Goal: Task Accomplishment & Management: Manage account settings

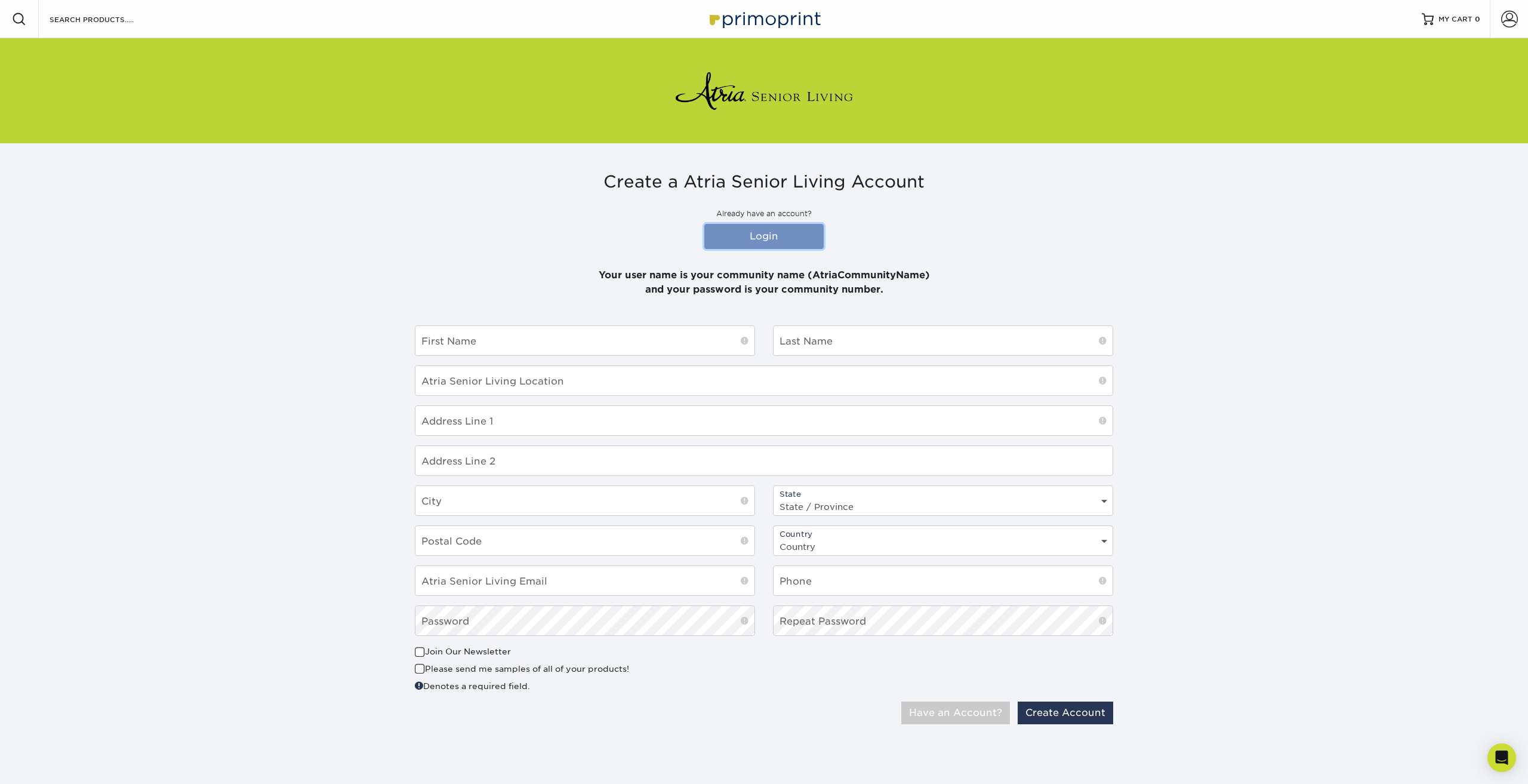
drag, startPoint x: 774, startPoint y: 231, endPoint x: 776, endPoint y: 238, distance: 7.3
click at [774, 231] on link "Login" at bounding box center [764, 236] width 120 height 25
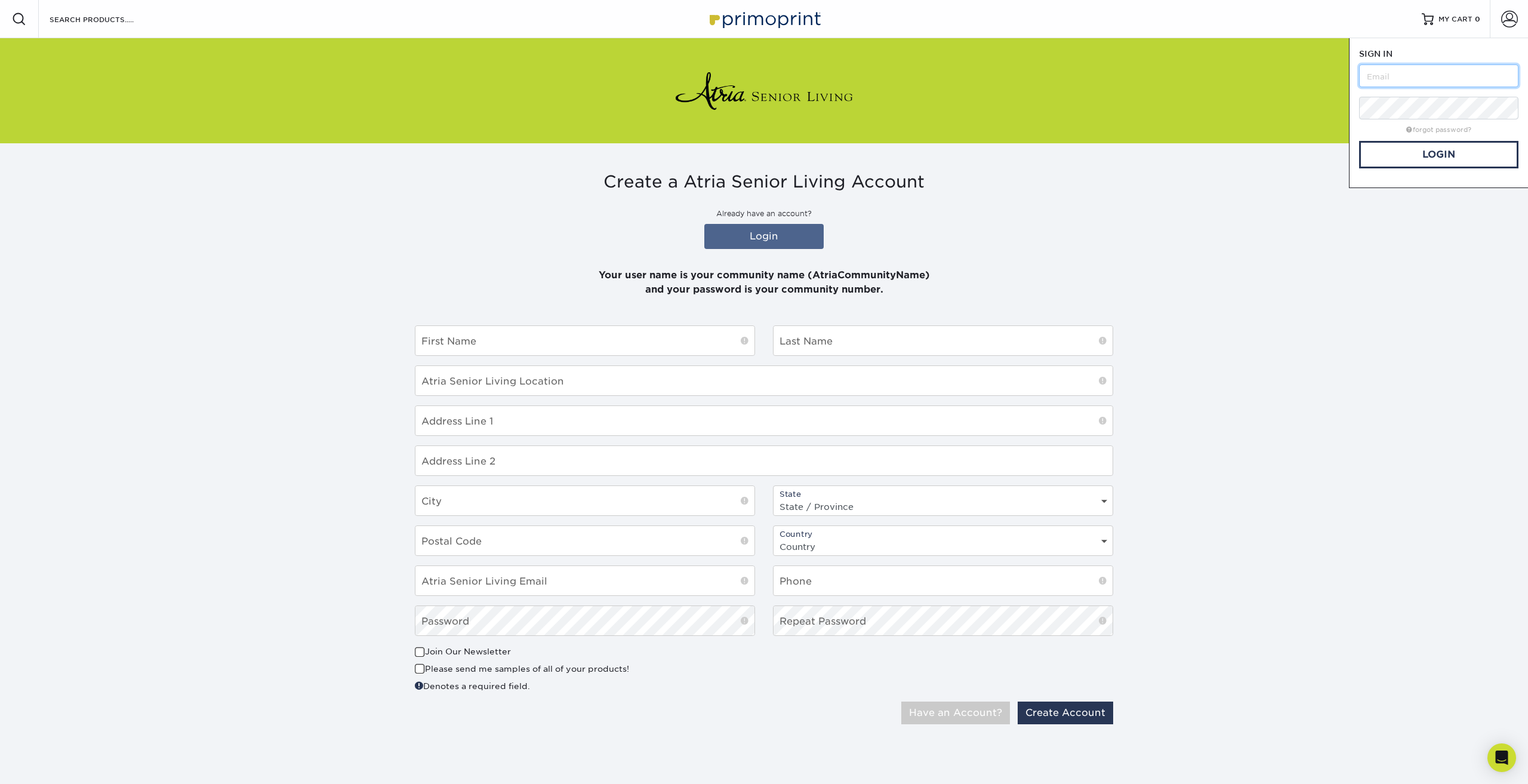
click at [1373, 79] on input "text" at bounding box center [1438, 75] width 160 height 23
type input "Atria"
click at [776, 237] on link "Login" at bounding box center [764, 236] width 120 height 25
drag, startPoint x: 1410, startPoint y: 81, endPoint x: 1278, endPoint y: 79, distance: 132.0
click at [1278, 79] on div "Resources Menu Search Products Account SIGN IN CREATE AN ACCOUNT Atria forgot p…" at bounding box center [764, 381] width 1528 height 762
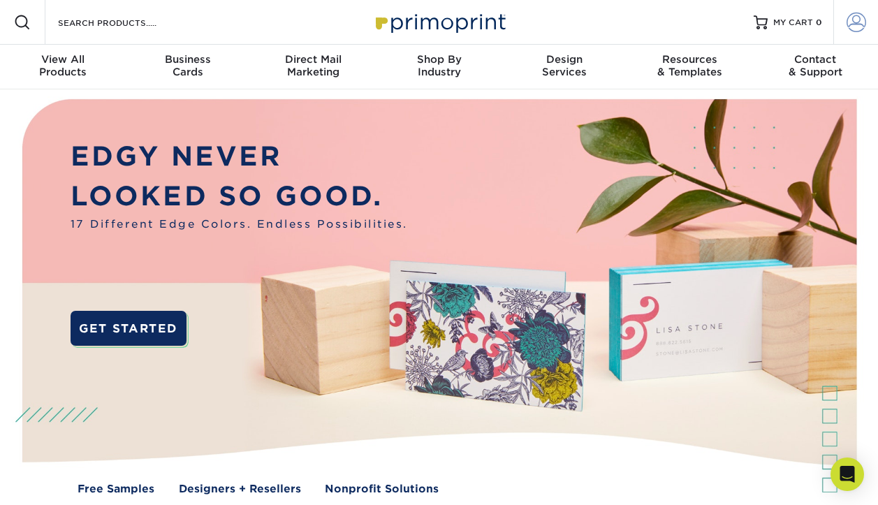
click at [857, 23] on span at bounding box center [857, 23] width 20 height 20
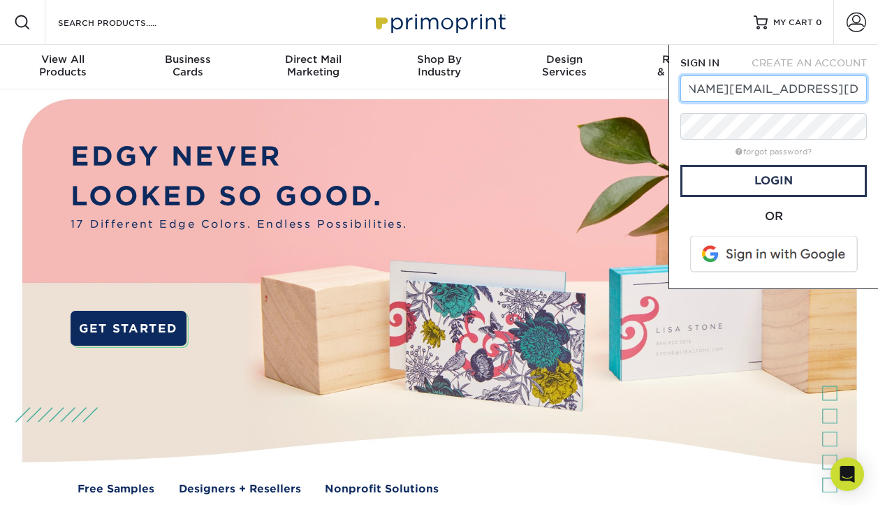
scroll to position [0, 76]
type input "[PERSON_NAME][EMAIL_ADDRESS][DOMAIN_NAME]"
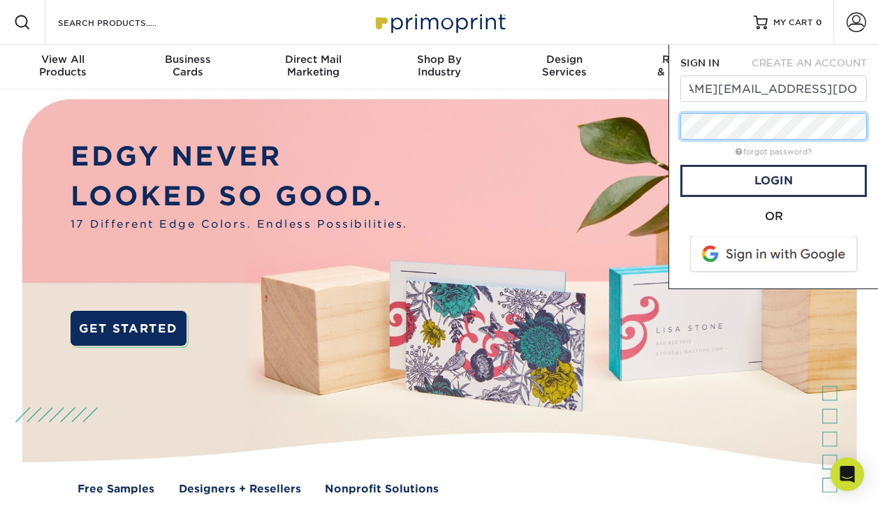
scroll to position [0, 0]
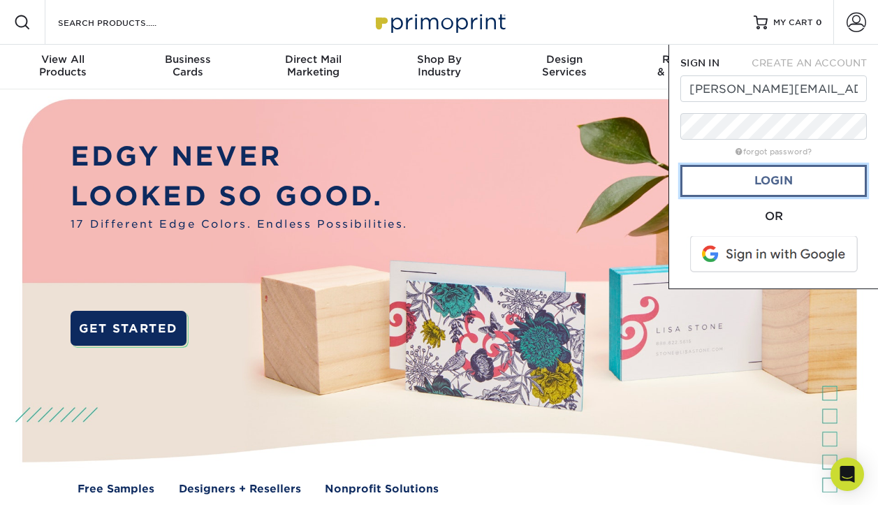
click at [787, 180] on link "Login" at bounding box center [774, 181] width 187 height 32
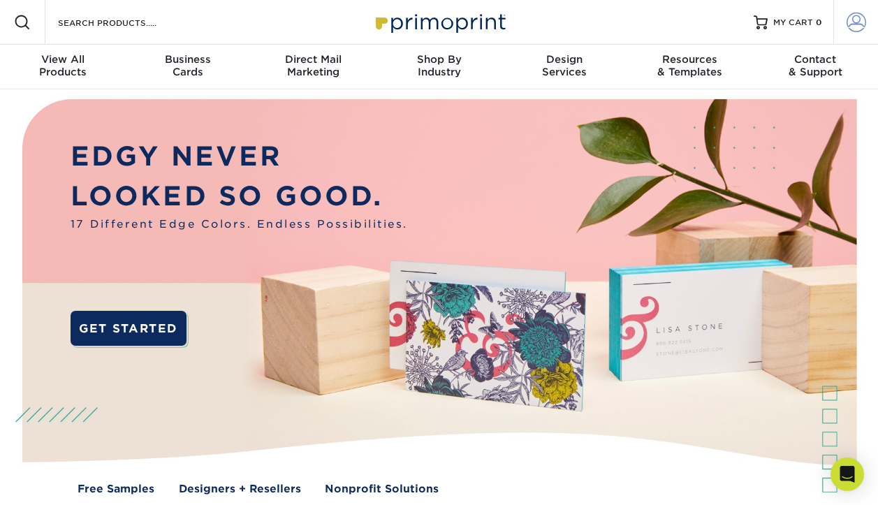
click at [855, 23] on span at bounding box center [857, 23] width 20 height 20
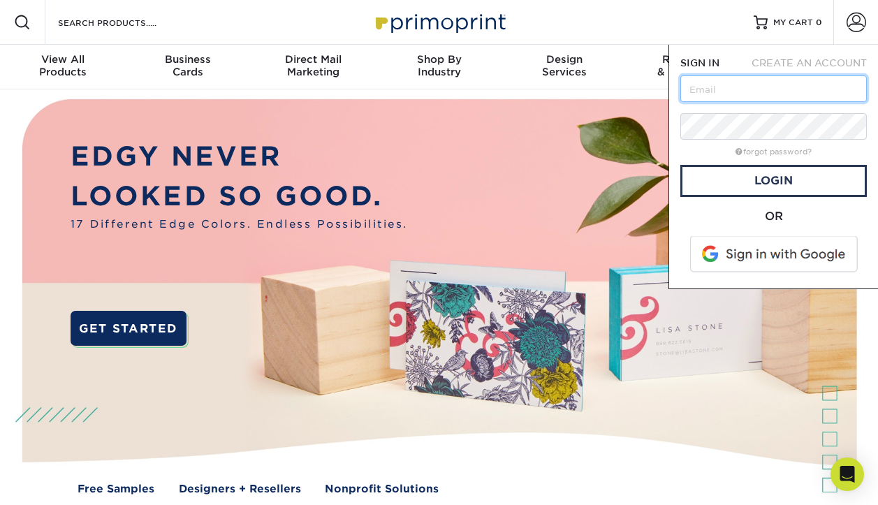
click at [721, 94] on input "text" at bounding box center [774, 88] width 187 height 27
type input "atriamarinaplace"
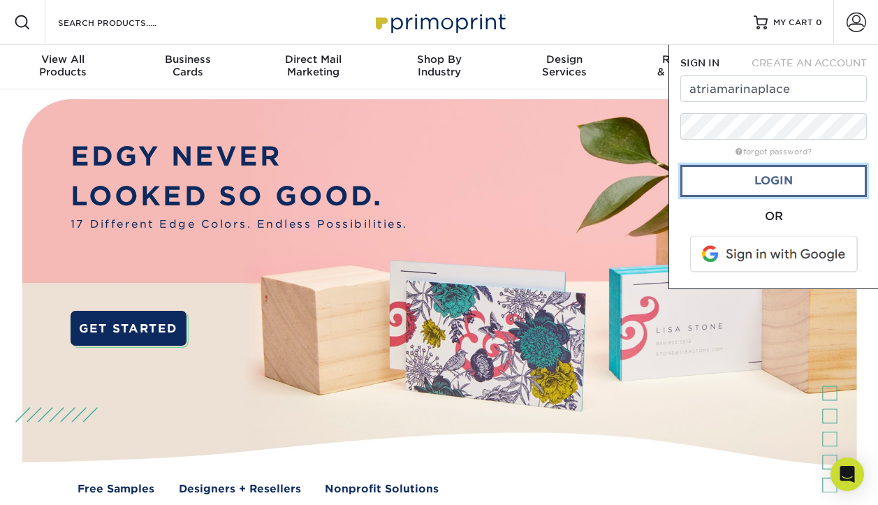
click at [786, 190] on link "Login" at bounding box center [774, 181] width 187 height 32
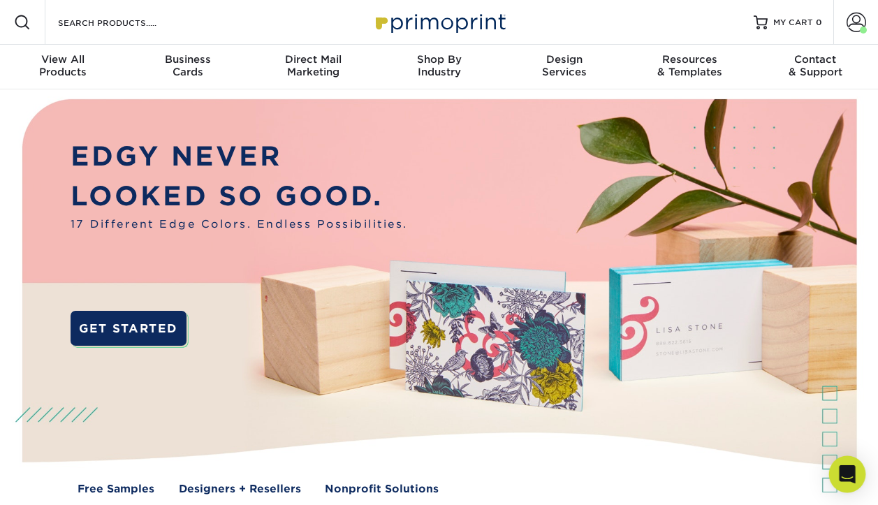
click at [850, 475] on icon "Open Intercom Messenger" at bounding box center [847, 474] width 16 height 18
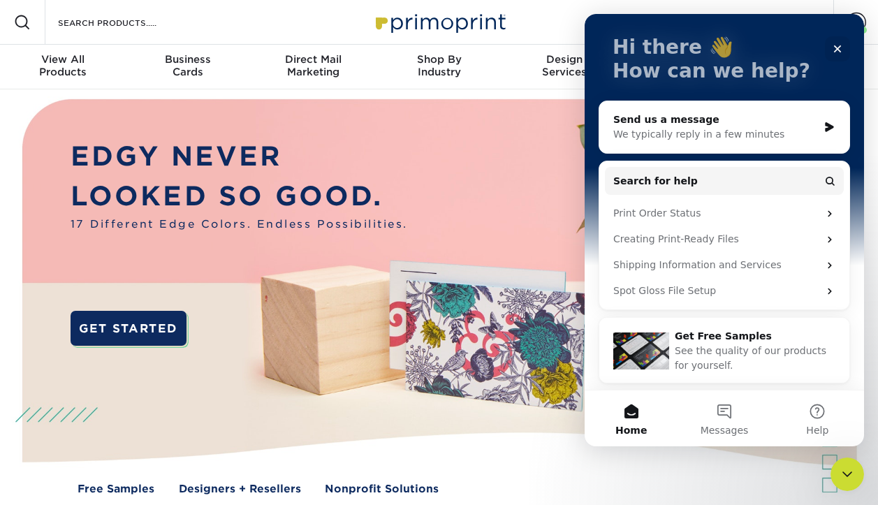
scroll to position [78, 0]
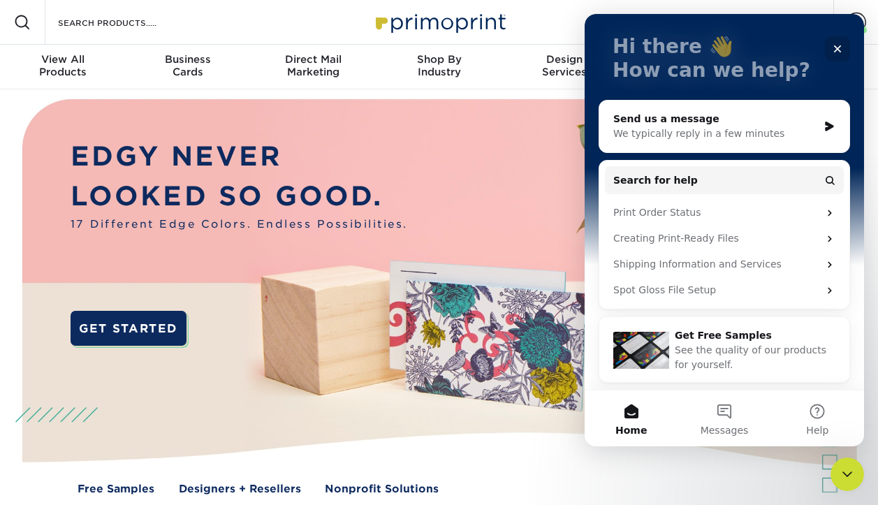
click at [841, 46] on icon "Close" at bounding box center [838, 49] width 8 height 8
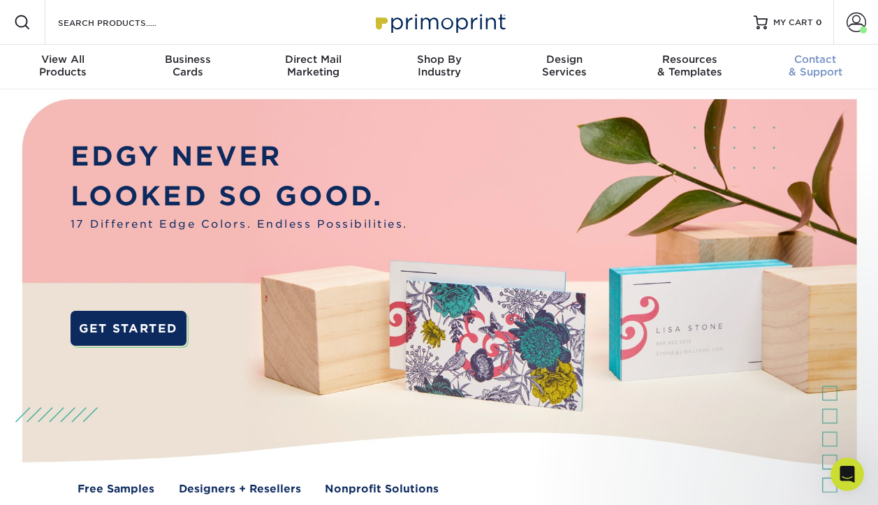
scroll to position [0, 0]
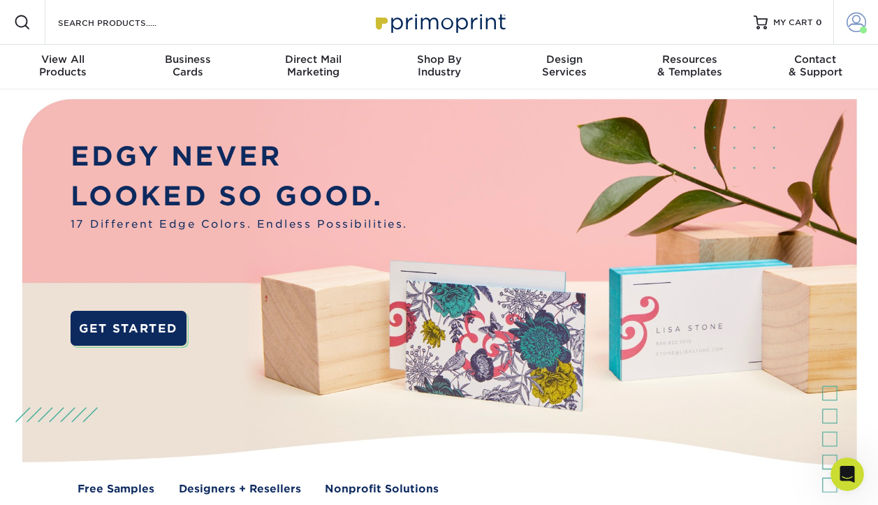
click at [852, 16] on span at bounding box center [857, 23] width 20 height 20
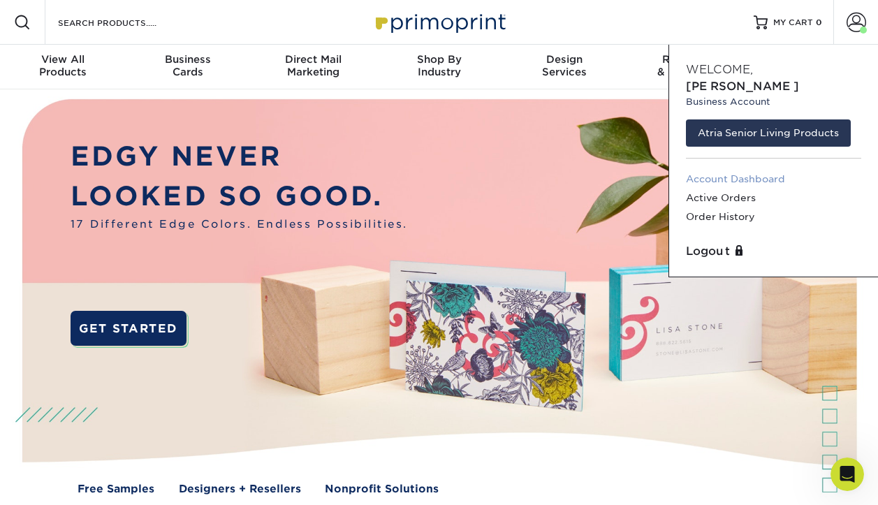
click at [755, 170] on link "Account Dashboard" at bounding box center [773, 179] width 175 height 19
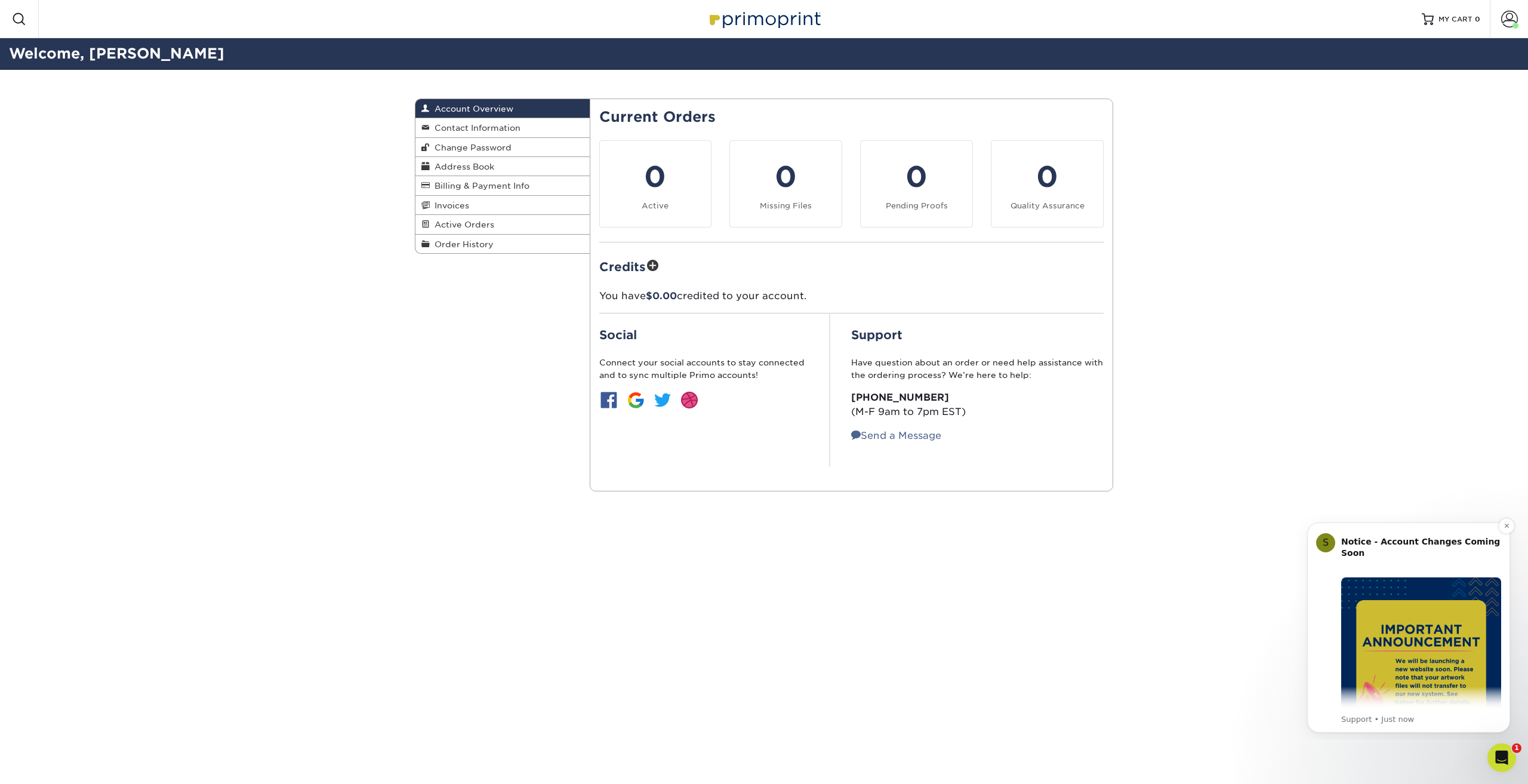
click at [750, 431] on img "Message content" at bounding box center [1420, 657] width 160 height 160
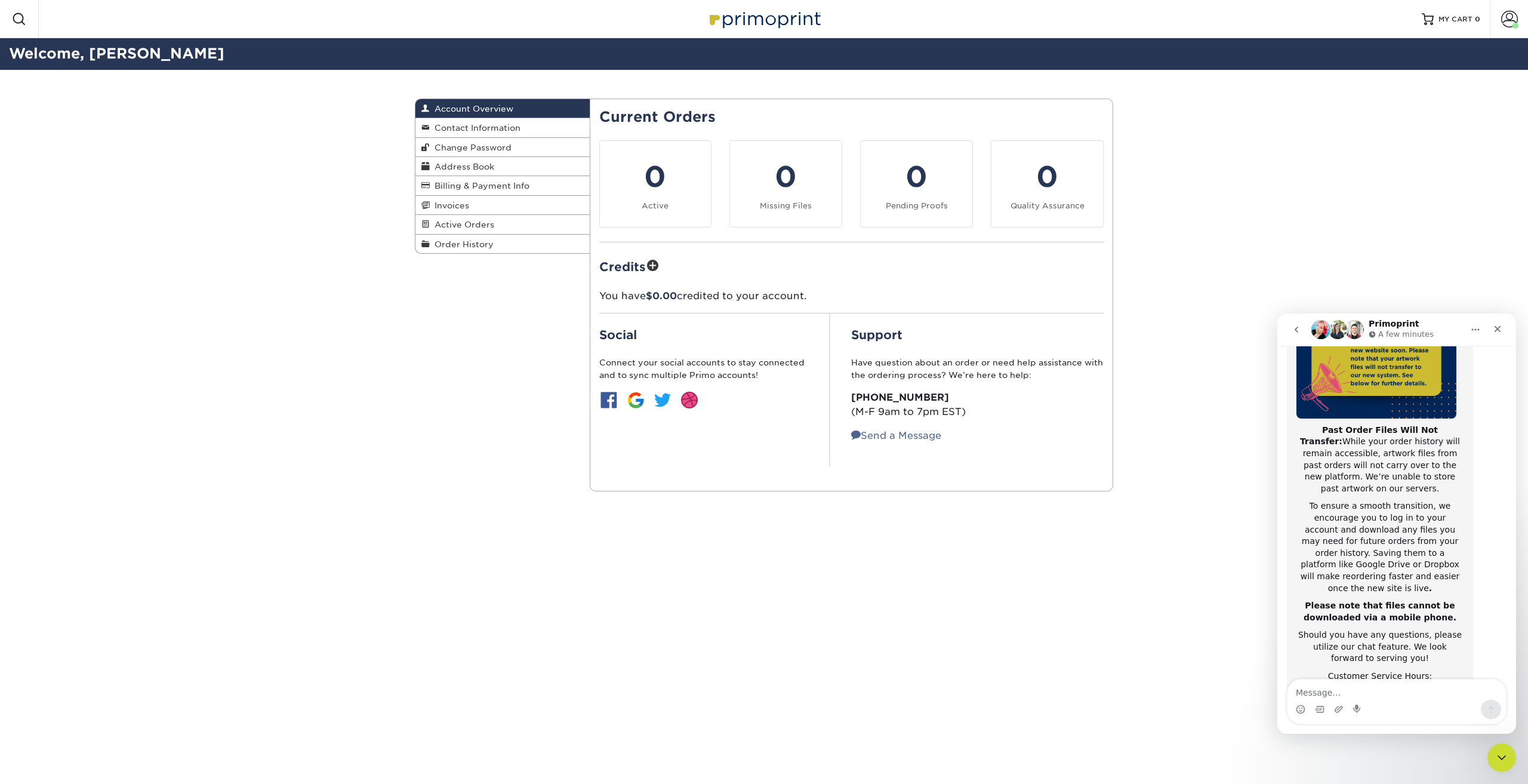
scroll to position [190, 0]
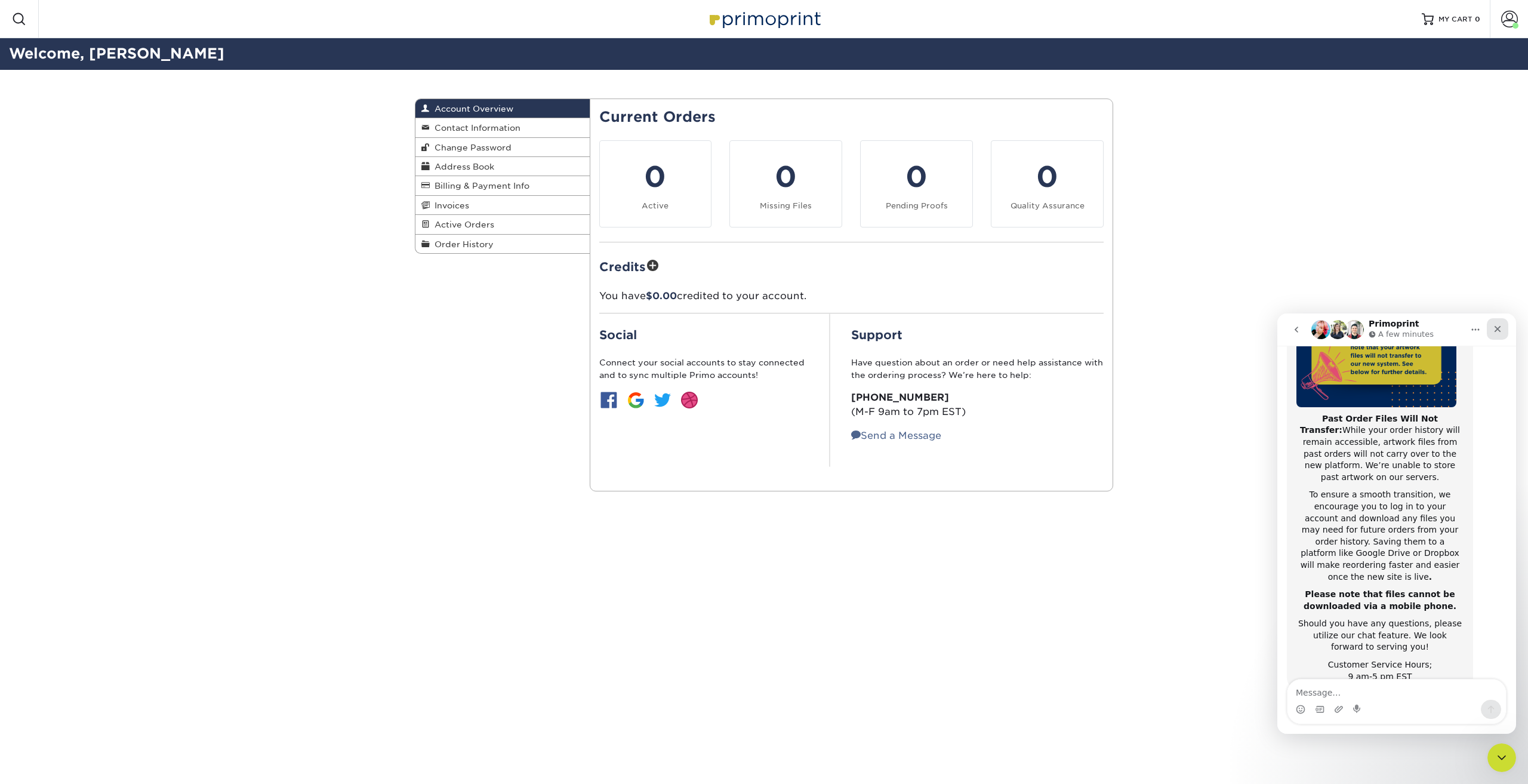
click at [750, 330] on icon "Close" at bounding box center [1497, 328] width 9 height 9
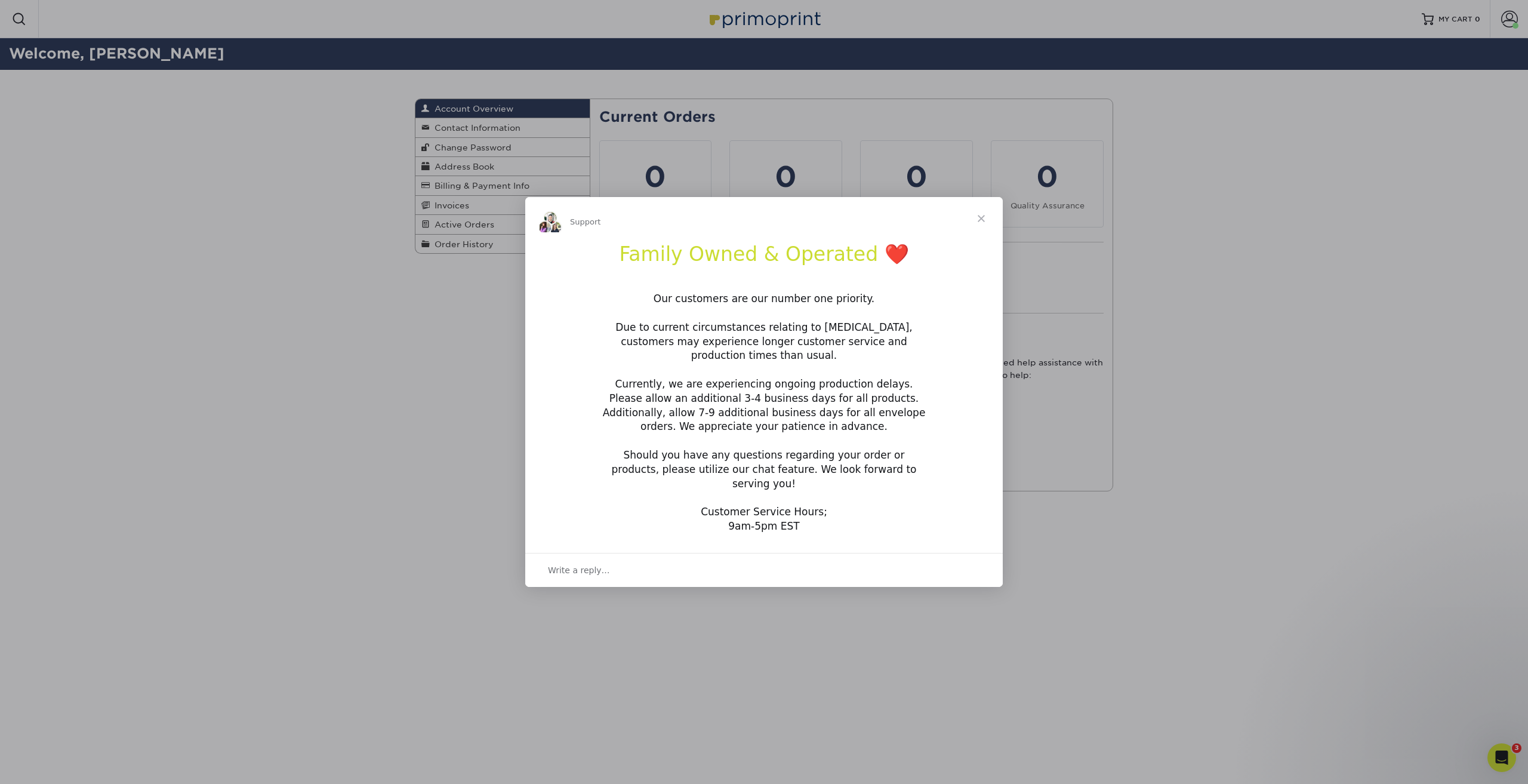
click at [750, 233] on span "Close" at bounding box center [981, 219] width 43 height 43
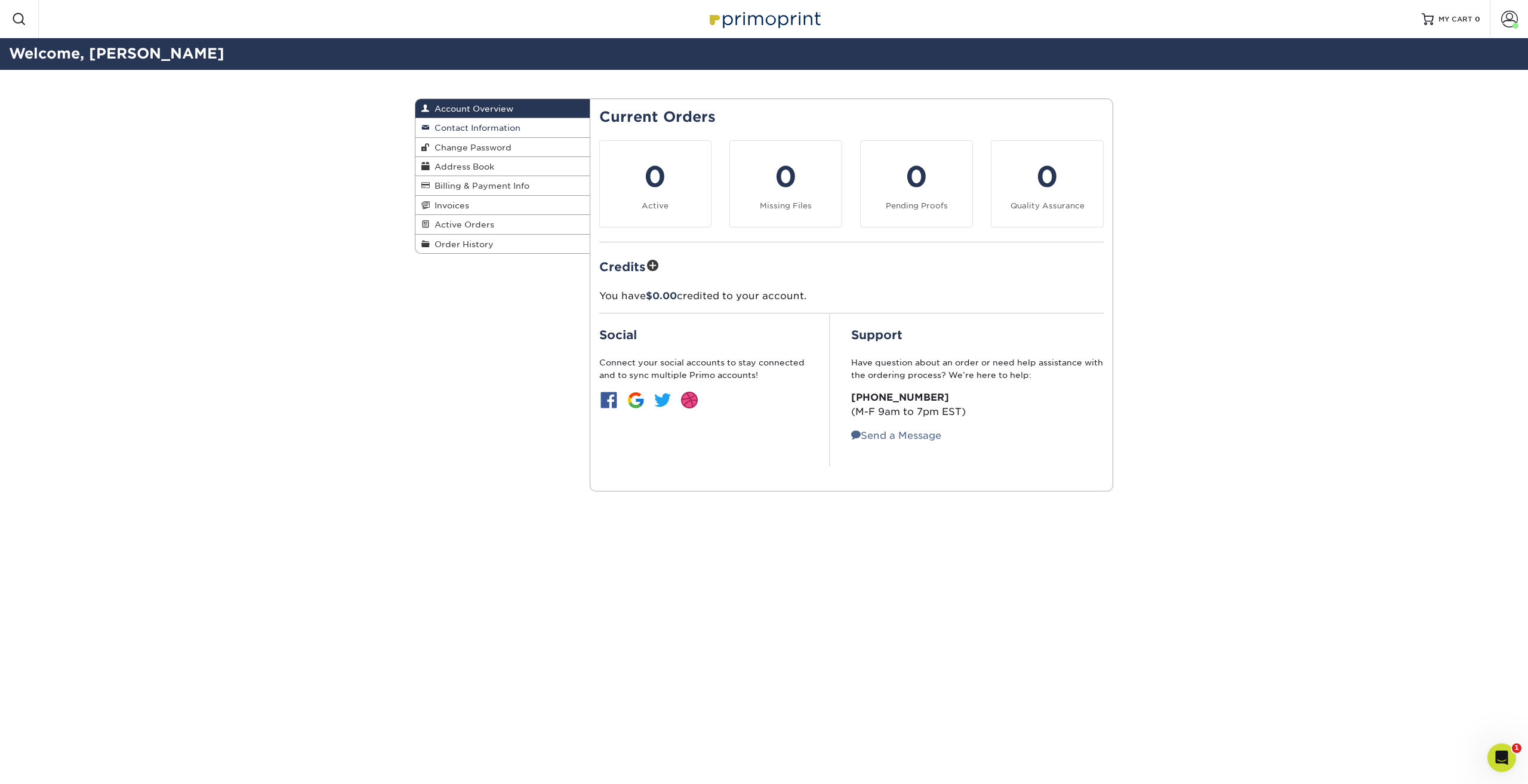
click at [499, 127] on span "Contact Information" at bounding box center [475, 127] width 91 height 9
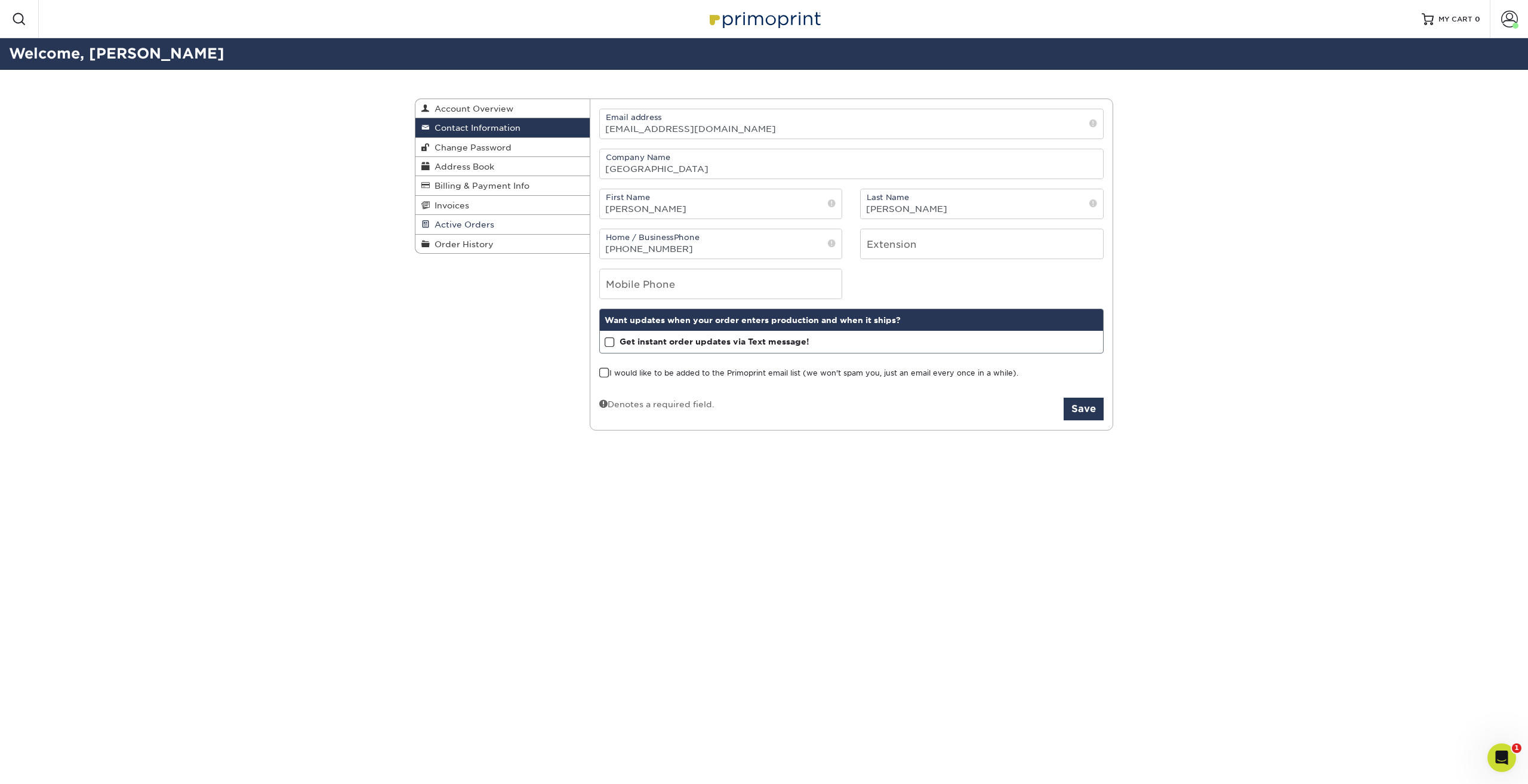
click at [451, 227] on span "Active Orders" at bounding box center [461, 224] width 64 height 9
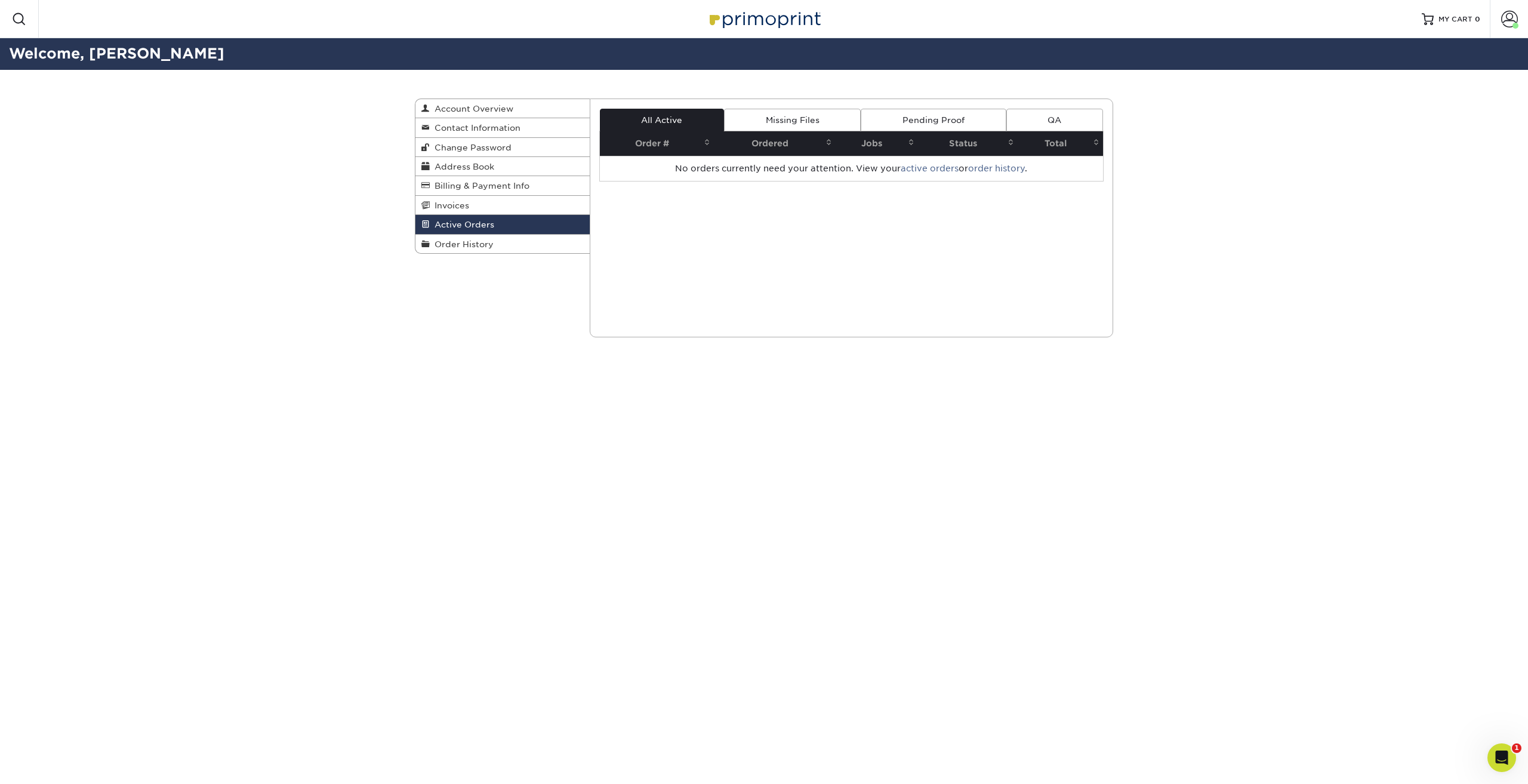
click at [750, 129] on link "Missing Files" at bounding box center [793, 120] width 137 height 23
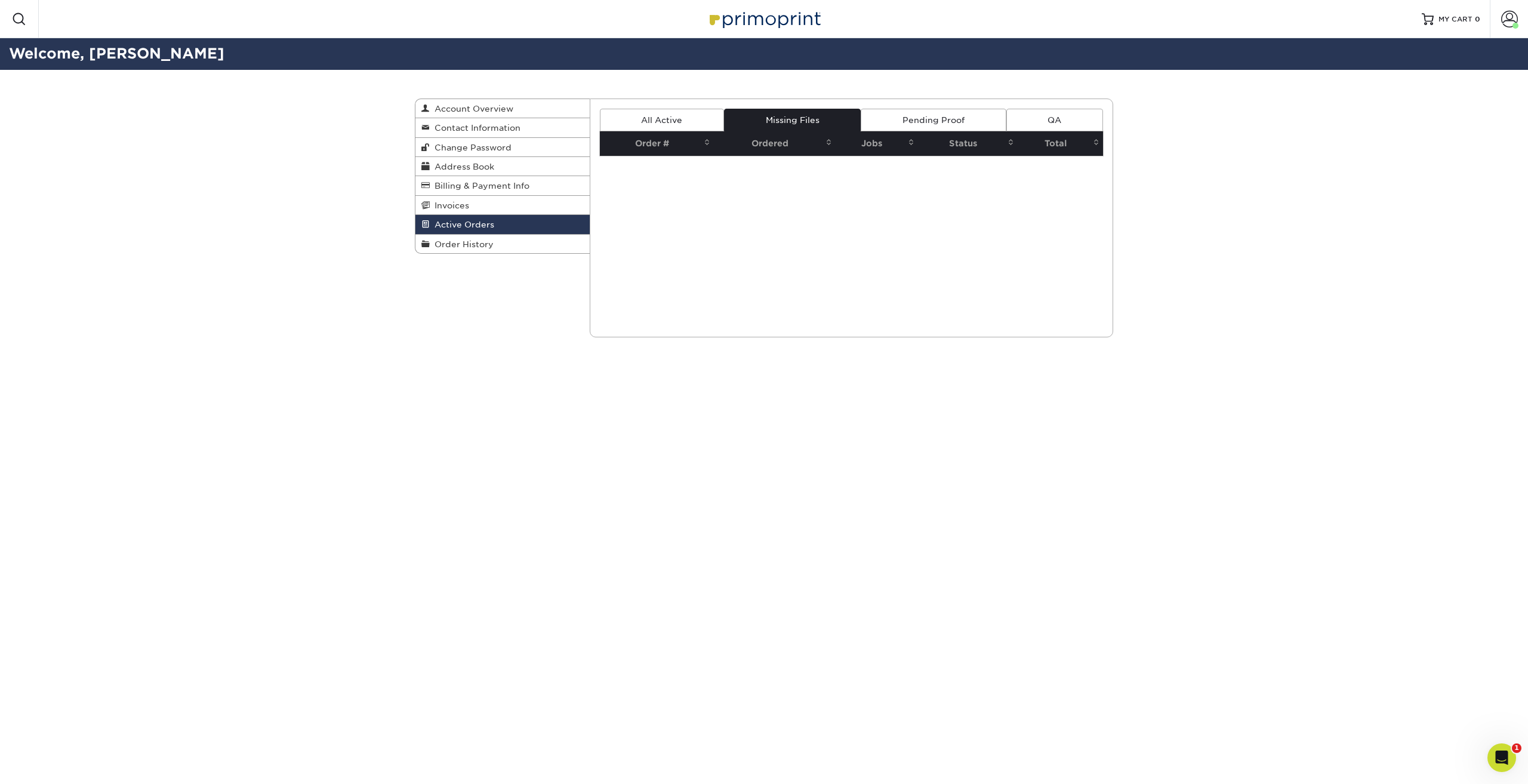
click at [750, 114] on link "Pending Proof" at bounding box center [934, 120] width 145 height 23
